Goal: Check status

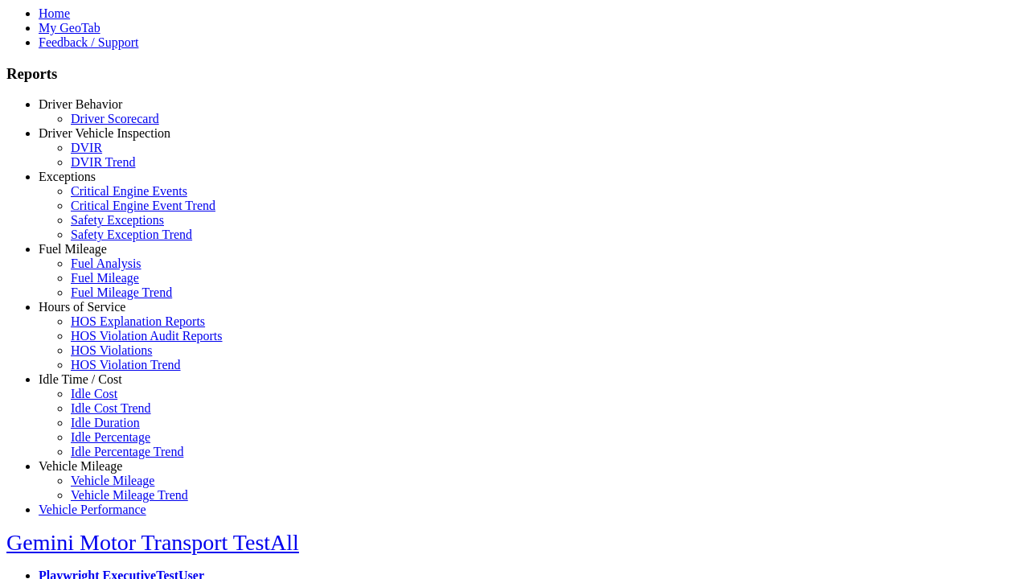
click at [92, 183] on link "Exceptions" at bounding box center [67, 177] width 57 height 14
click at [105, 241] on link "Safety Exception Trend" at bounding box center [131, 234] width 121 height 14
select select "**********"
type input "**********"
